Goal: Transaction & Acquisition: Book appointment/travel/reservation

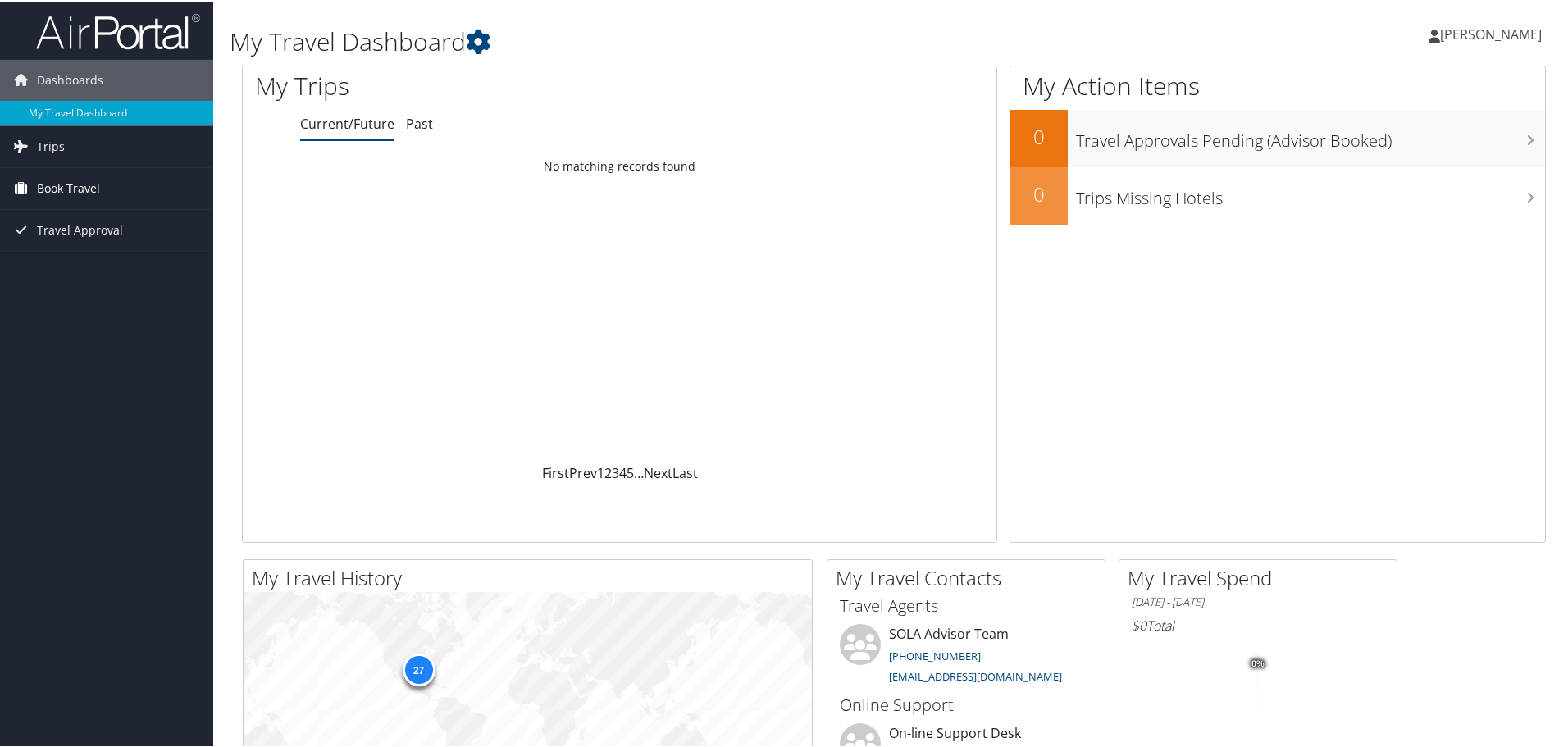
click at [54, 181] on span "Book Travel" at bounding box center [68, 186] width 63 height 41
click at [47, 236] on link "Book/Manage Online Trips" at bounding box center [106, 244] width 213 height 25
